Goal: Use online tool/utility: Utilize a website feature to perform a specific function

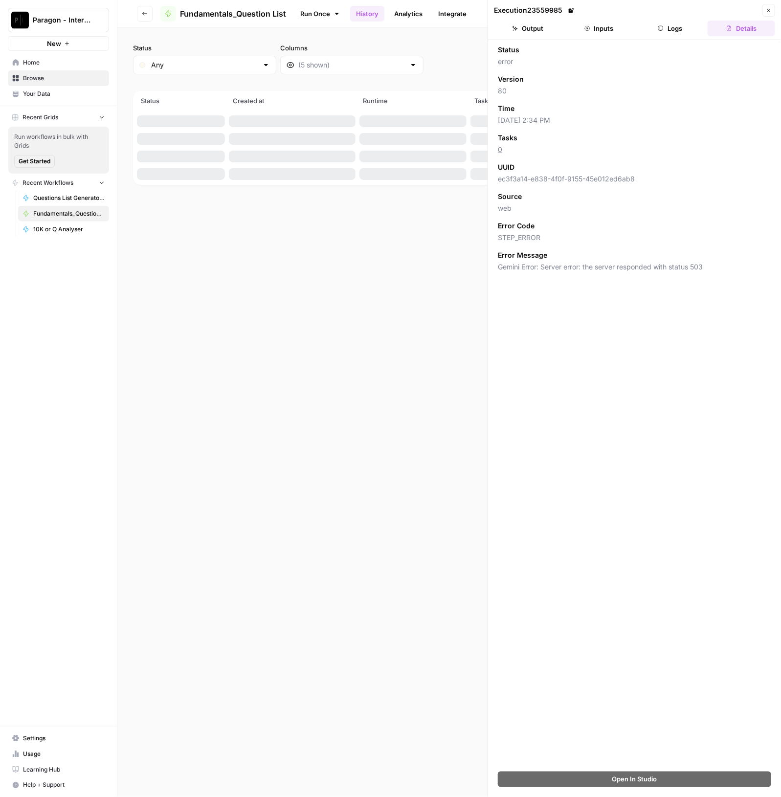
click at [82, 24] on span "Paragon - Internal Usage" at bounding box center [62, 20] width 59 height 10
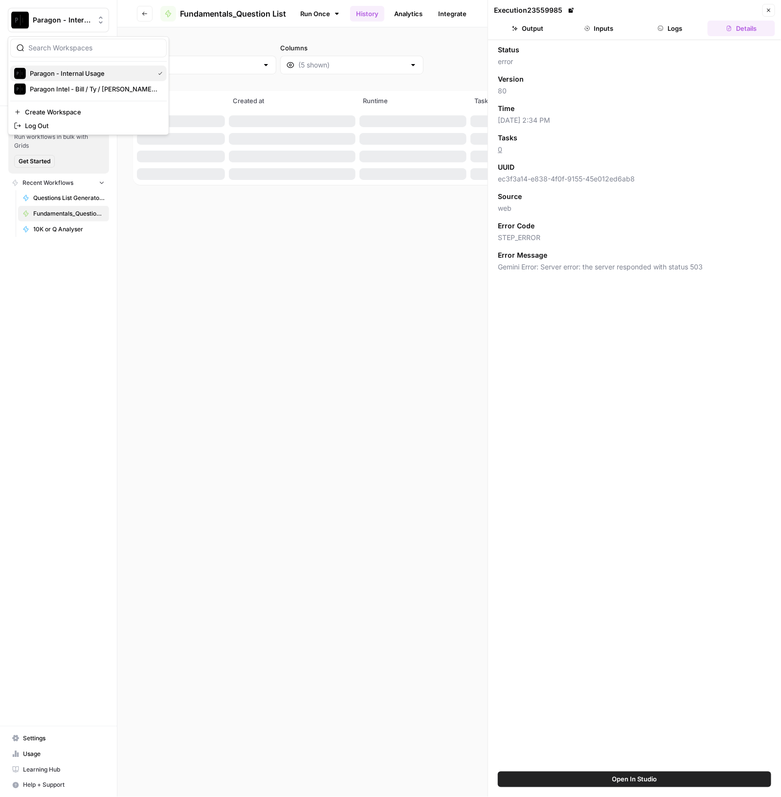
click at [90, 77] on span "Paragon - Internal Usage" at bounding box center [90, 73] width 120 height 10
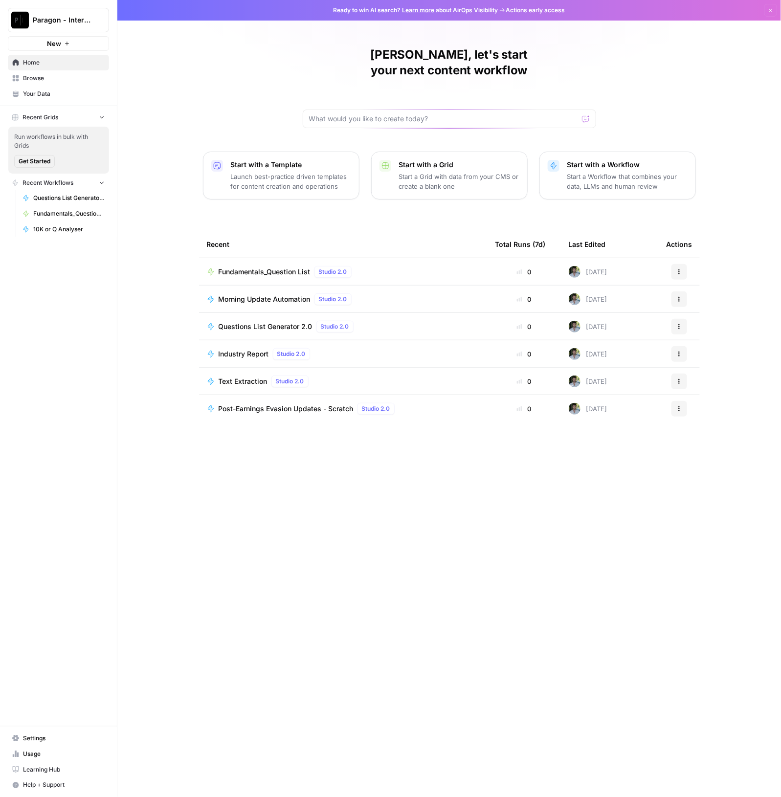
click at [61, 84] on link "Browse" at bounding box center [58, 78] width 101 height 16
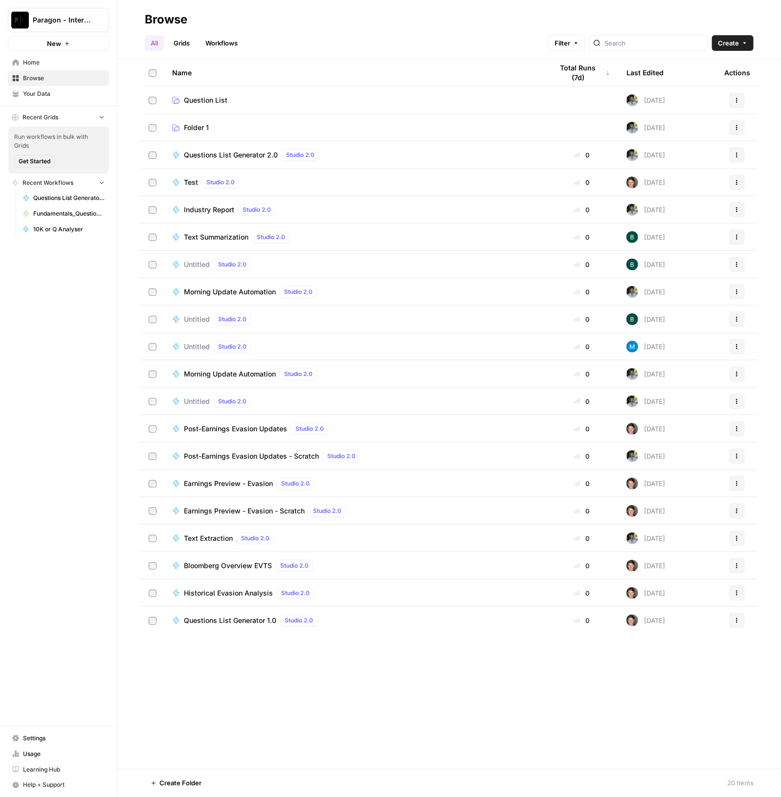
click at [218, 93] on td "Question List" at bounding box center [354, 100] width 381 height 27
click at [215, 101] on span "Question List" at bounding box center [206, 100] width 44 height 10
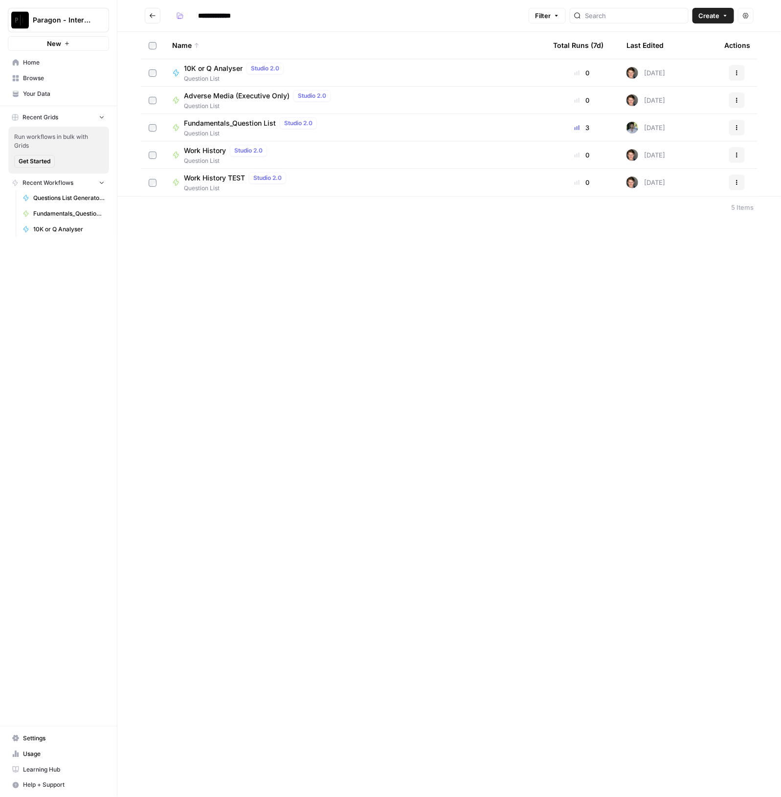
click at [213, 129] on span "Question List" at bounding box center [252, 133] width 137 height 9
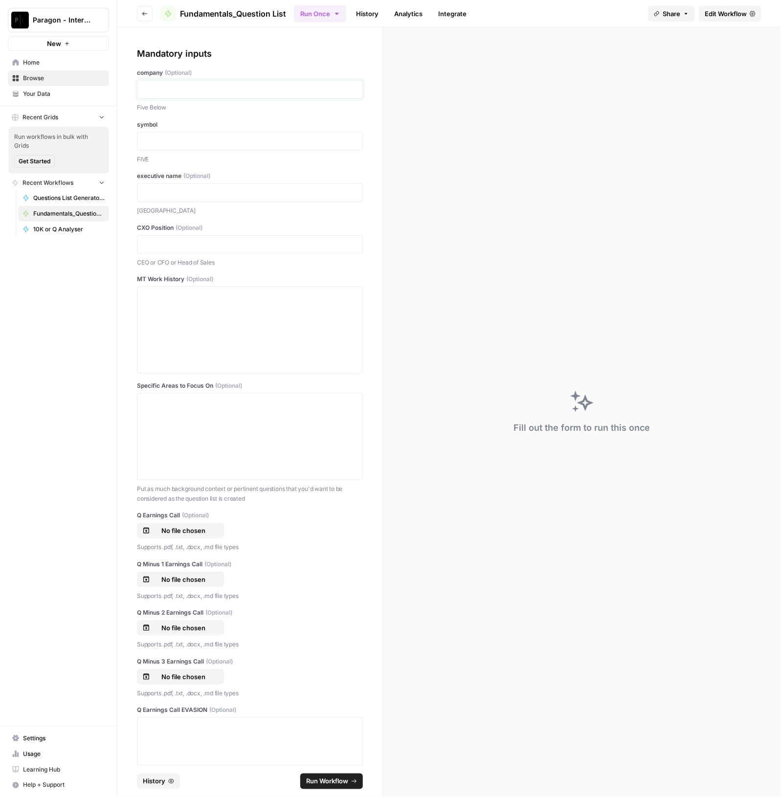
click at [215, 94] on p at bounding box center [249, 90] width 213 height 10
click at [163, 89] on p "***" at bounding box center [245, 90] width 204 height 10
click at [183, 346] on div at bounding box center [249, 330] width 213 height 78
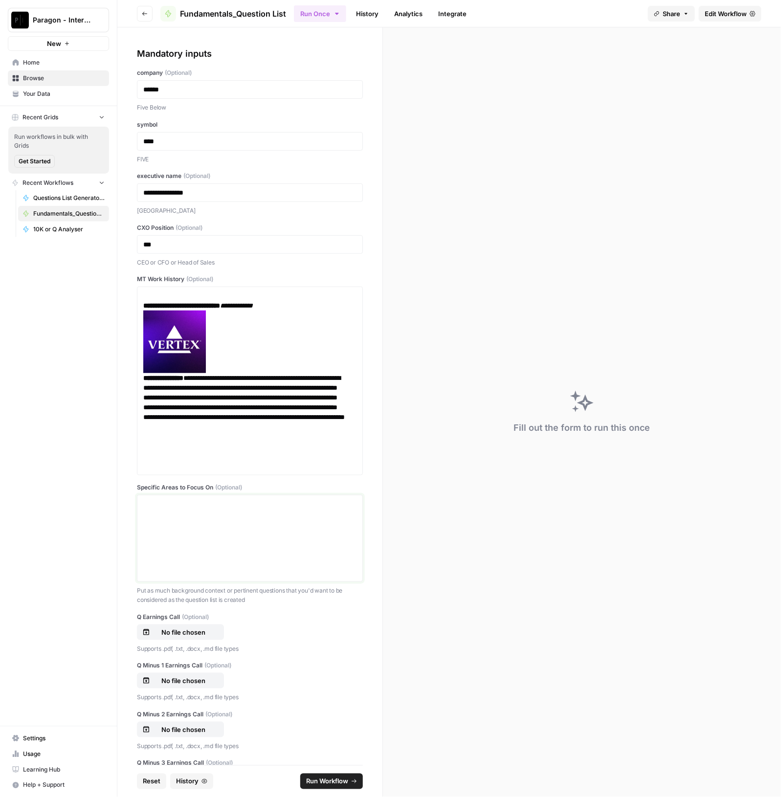
click at [255, 540] on div at bounding box center [249, 538] width 213 height 78
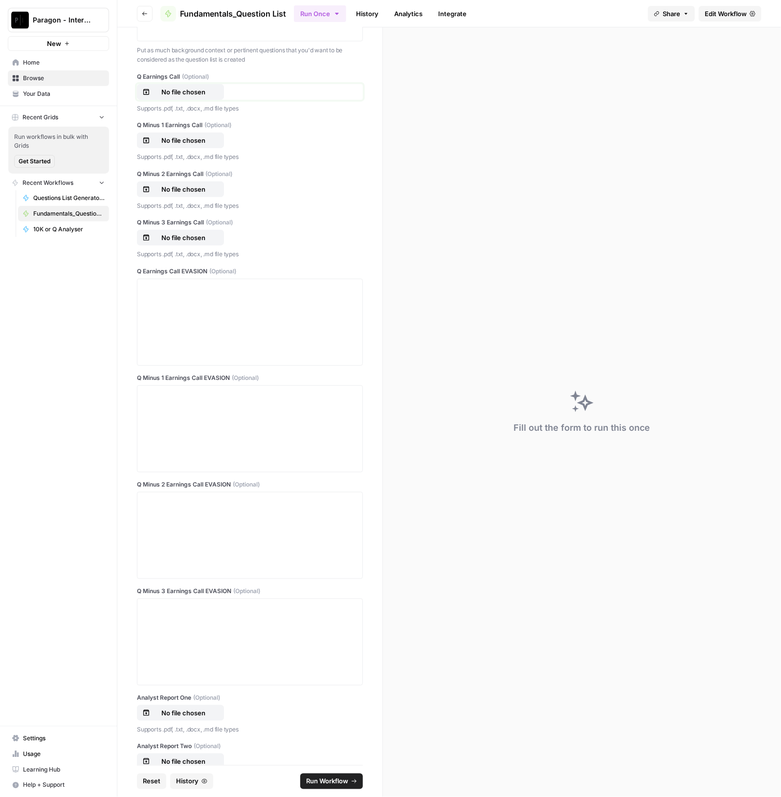
scroll to position [533, 0]
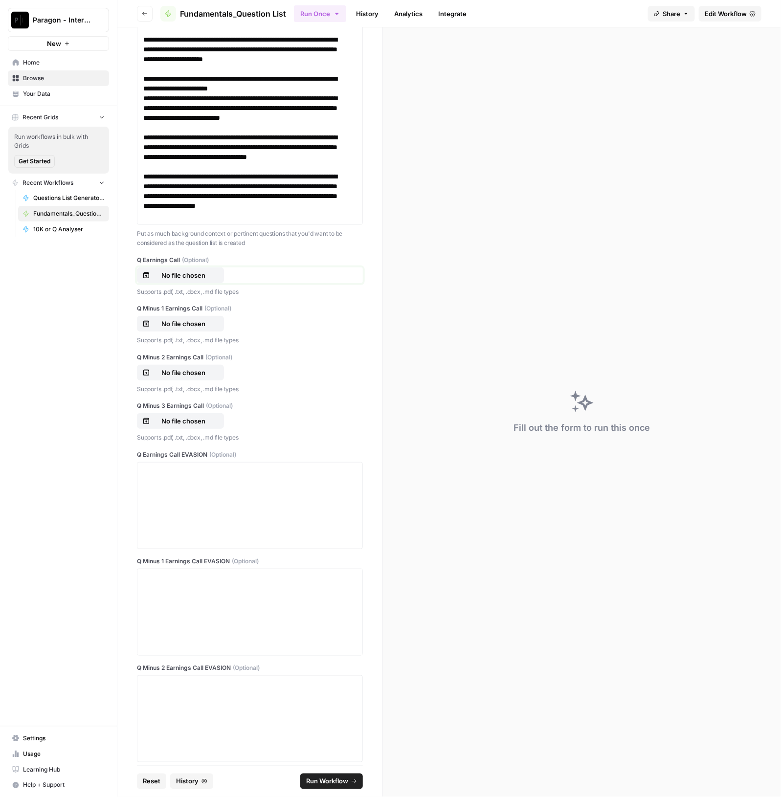
click at [189, 273] on p "No file chosen" at bounding box center [183, 275] width 63 height 10
click at [200, 319] on p "No file chosen" at bounding box center [183, 324] width 63 height 10
click at [167, 371] on p "No file chosen" at bounding box center [183, 373] width 63 height 10
click at [199, 416] on p "No file chosen" at bounding box center [183, 421] width 63 height 10
click at [228, 512] on div at bounding box center [249, 506] width 213 height 78
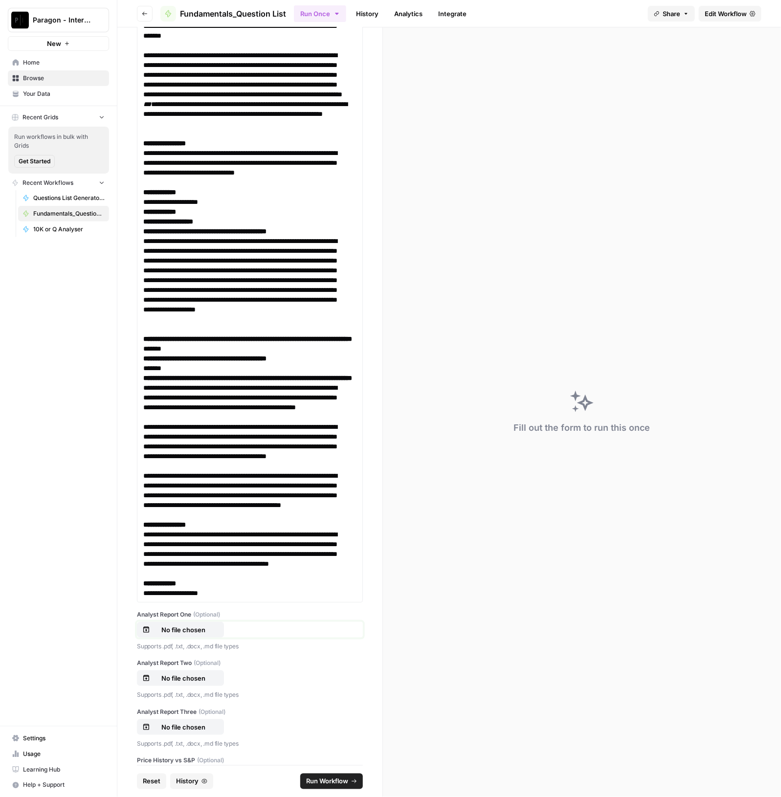
scroll to position [7478, 0]
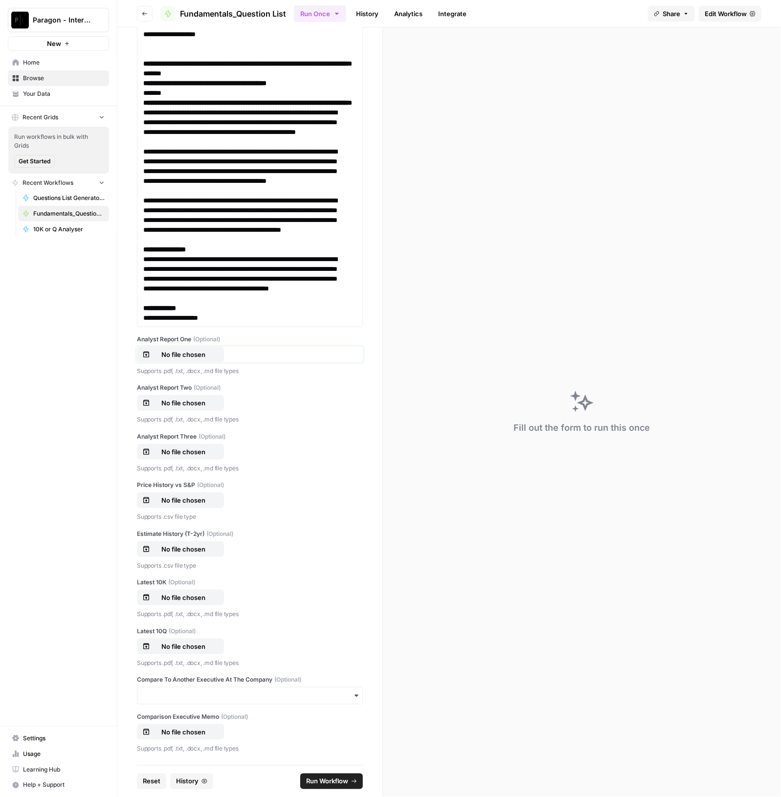
click at [176, 360] on p "No file chosen" at bounding box center [183, 355] width 63 height 10
click at [192, 360] on p "No file chosen" at bounding box center [183, 355] width 63 height 10
click at [184, 408] on p "No file chosen" at bounding box center [183, 403] width 63 height 10
click at [185, 457] on p "No file chosen" at bounding box center [183, 452] width 63 height 10
click at [189, 505] on p "No file chosen" at bounding box center [183, 500] width 63 height 10
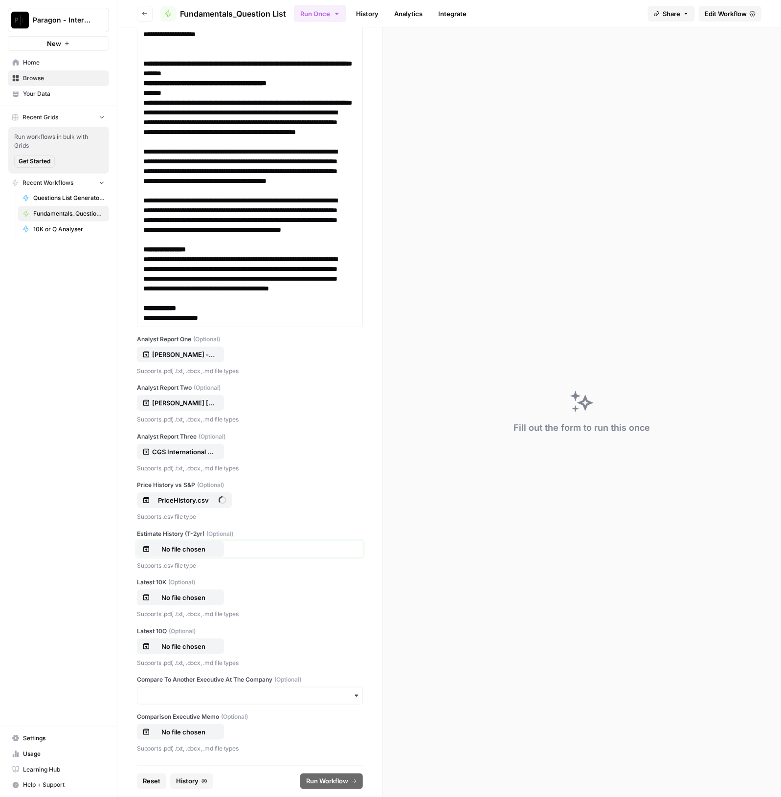
click at [199, 554] on p "No file chosen" at bounding box center [183, 549] width 63 height 10
click at [175, 603] on p "No file chosen" at bounding box center [183, 598] width 63 height 10
click at [169, 668] on div "Latest 10Q (Optional) No file chosen Supports .pdf, .txt, .docx, .md file types" at bounding box center [250, 647] width 226 height 41
click at [167, 654] on button "No file chosen" at bounding box center [180, 647] width 87 height 16
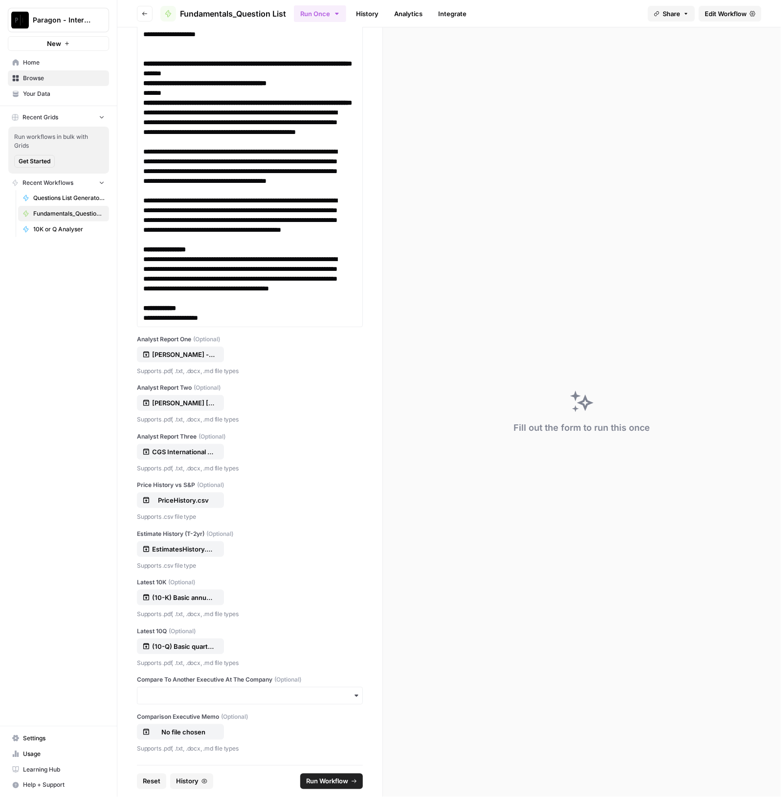
drag, startPoint x: 331, startPoint y: 784, endPoint x: 364, endPoint y: 792, distance: 34.4
click at [332, 784] on span "Run Workflow" at bounding box center [327, 782] width 42 height 10
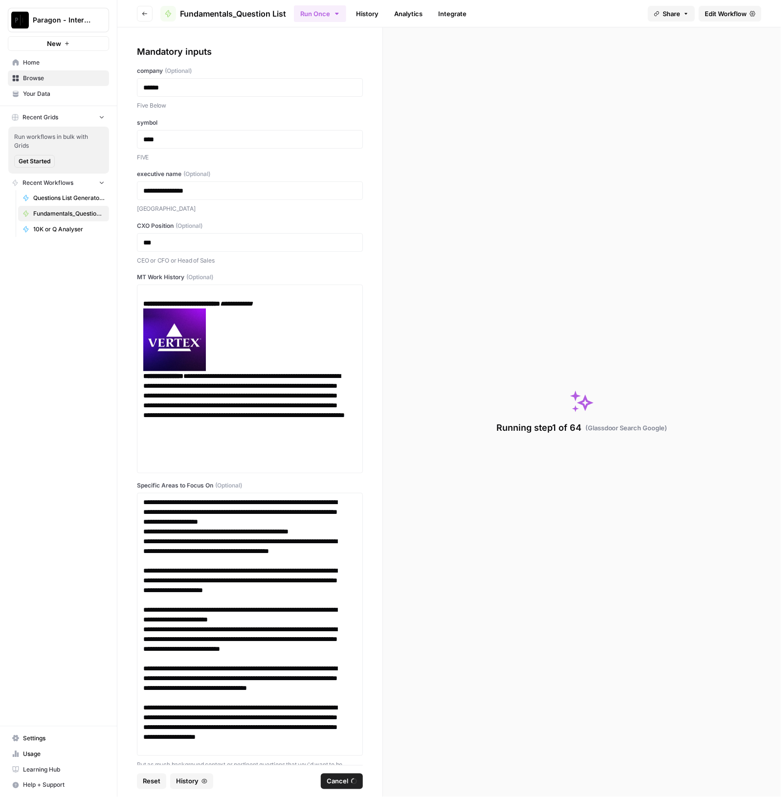
scroll to position [0, 0]
